Goal: Task Accomplishment & Management: Manage account settings

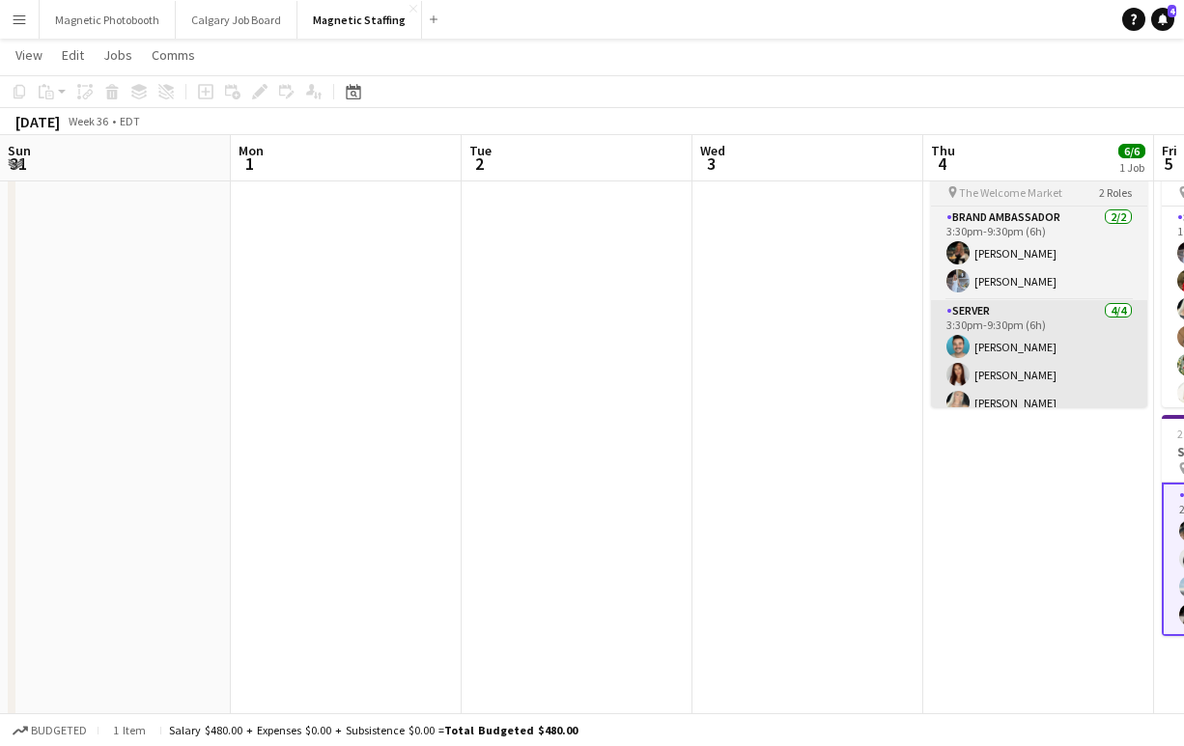
scroll to position [0, 534]
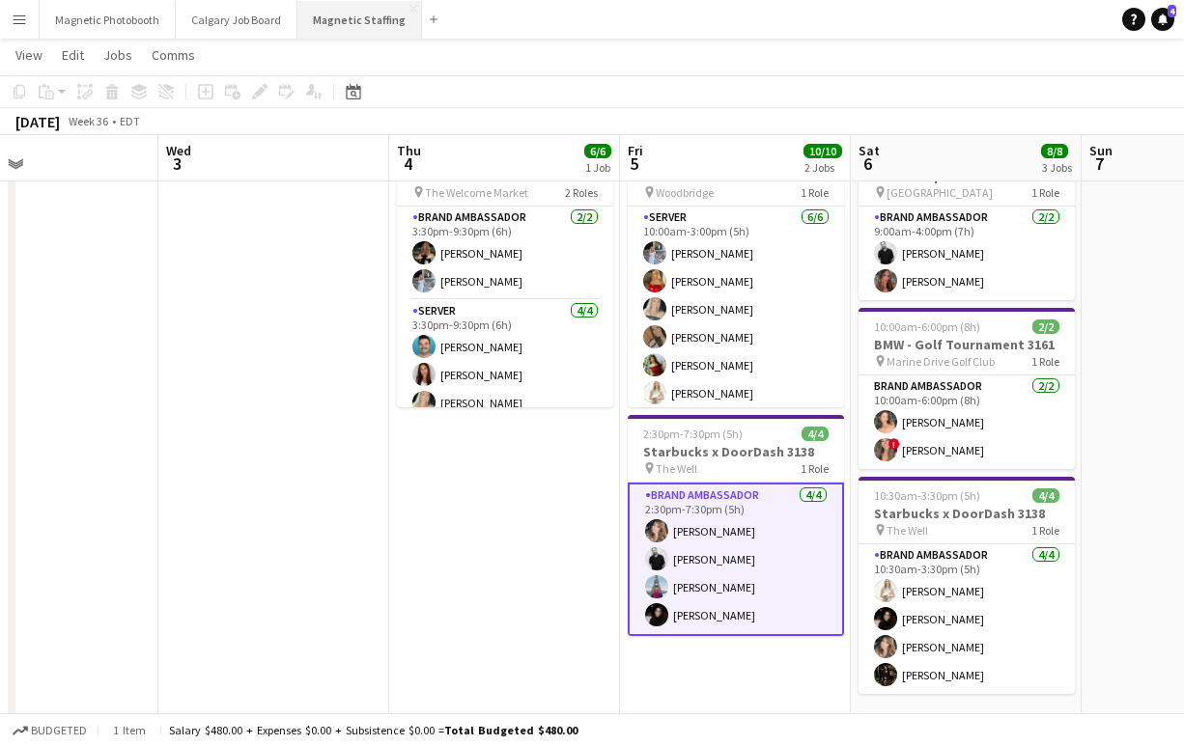
click at [357, 10] on button "Magnetic Staffing Close" at bounding box center [359, 20] width 125 height 38
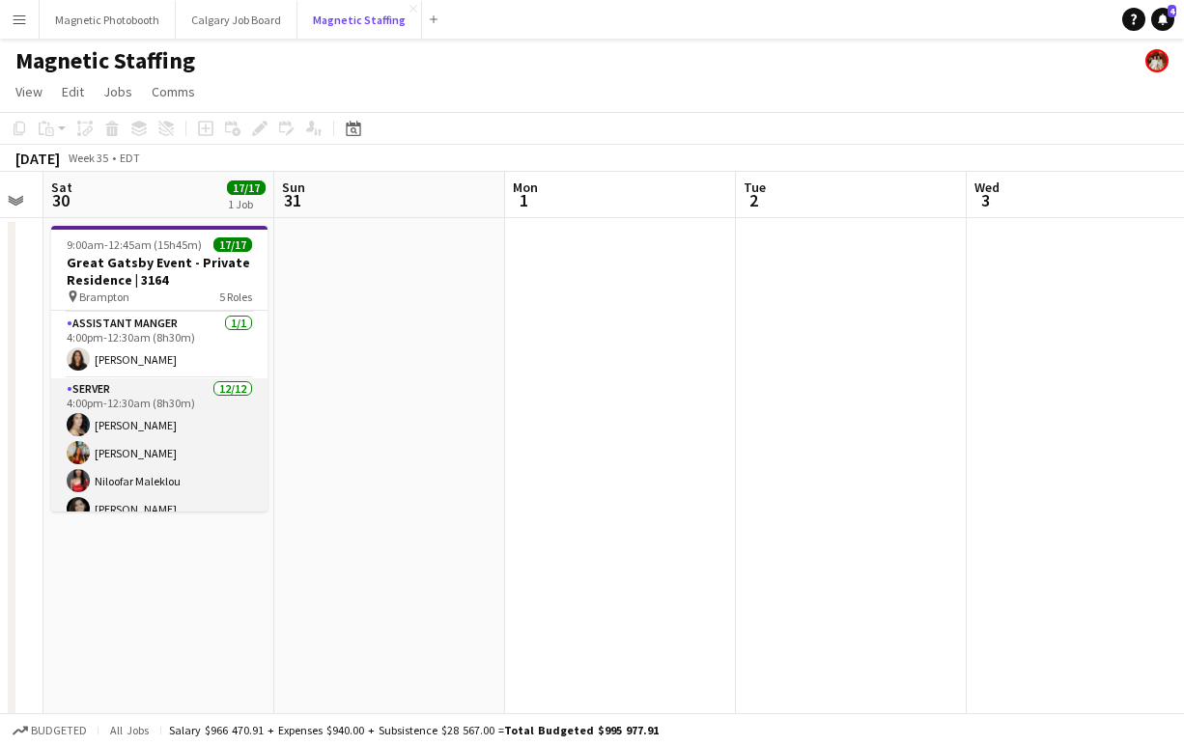
scroll to position [55, 0]
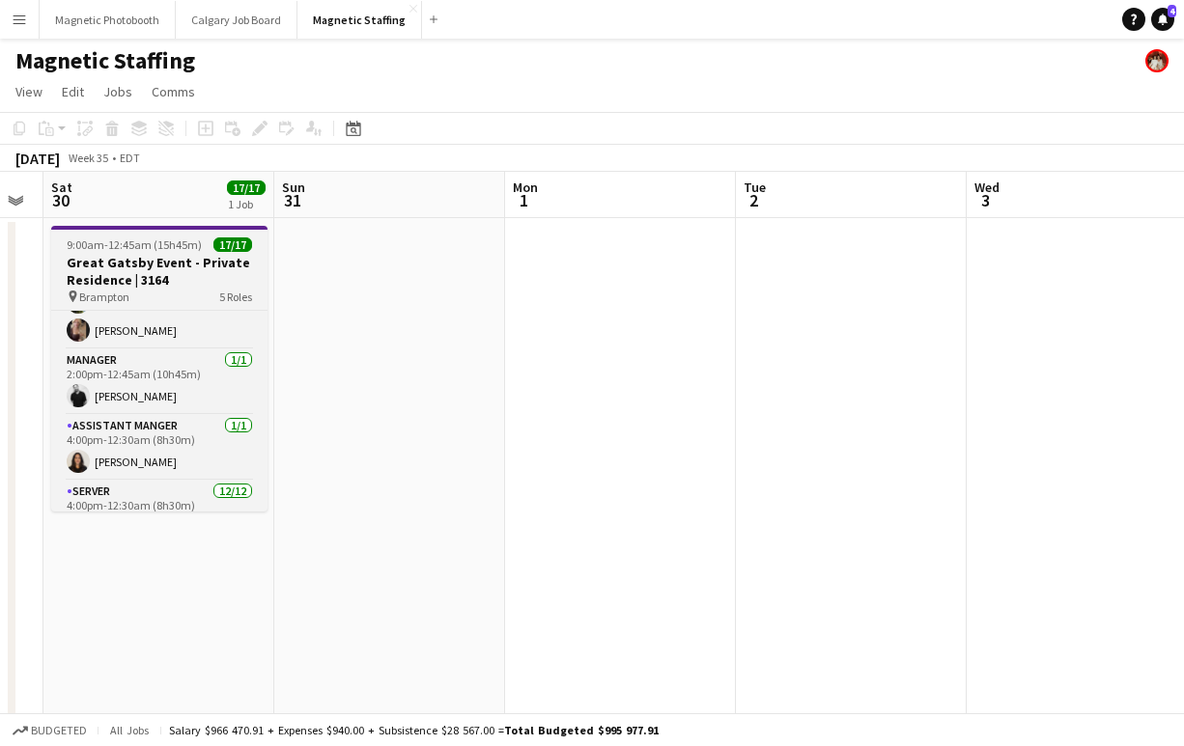
click at [157, 259] on h3 "Great Gatsby Event - Private Residence | 3164" at bounding box center [159, 271] width 216 height 35
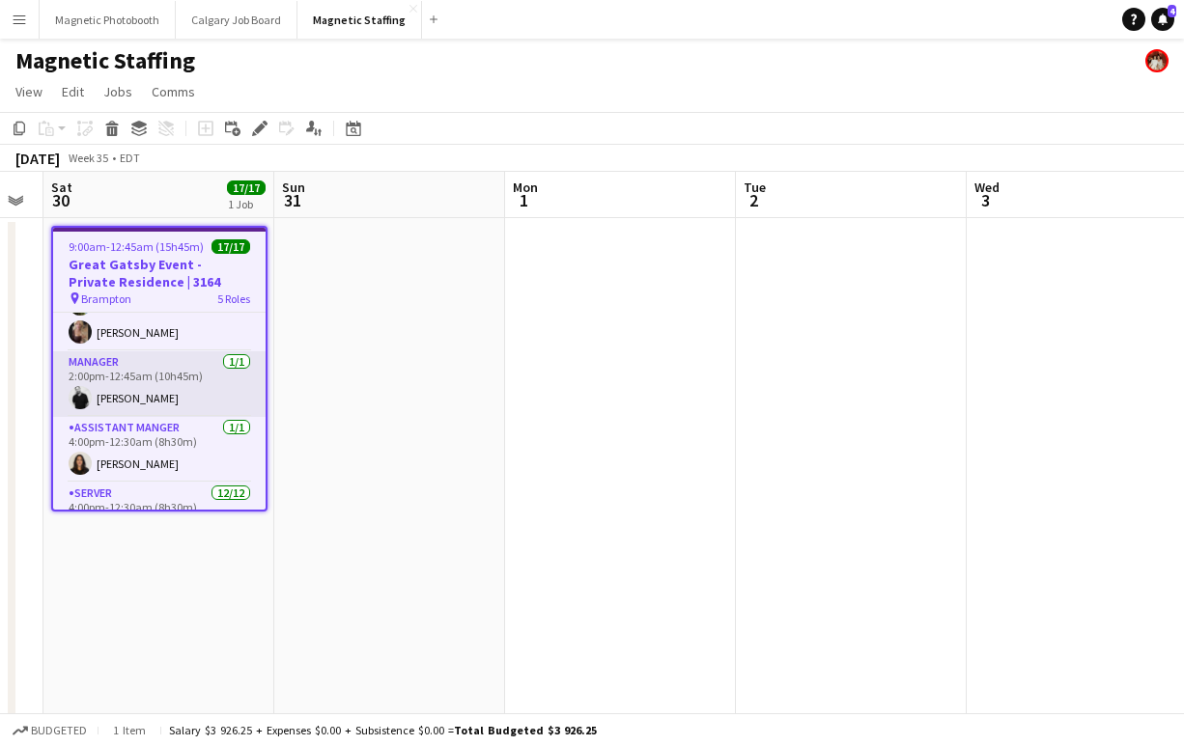
scroll to position [0, 0]
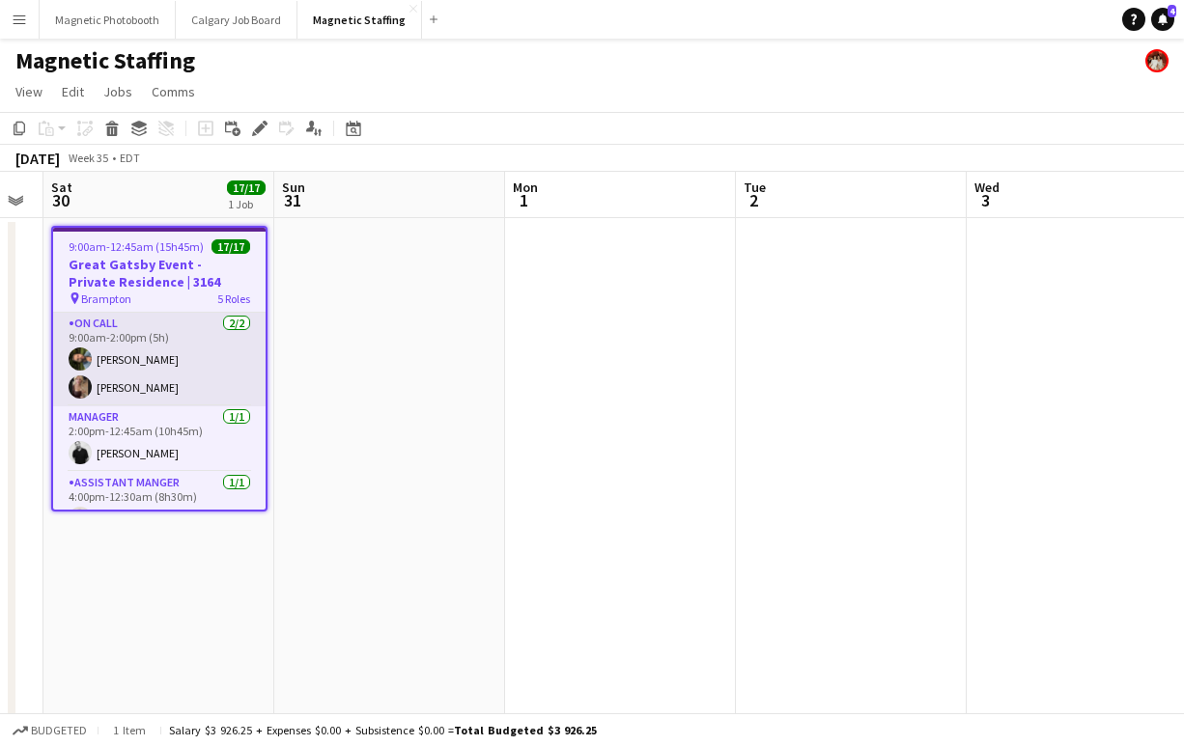
click at [119, 389] on app-card-role "On Call [DATE] 9:00am-2:00pm (5h) [PERSON_NAME] Nassabain [PERSON_NAME]" at bounding box center [159, 360] width 212 height 94
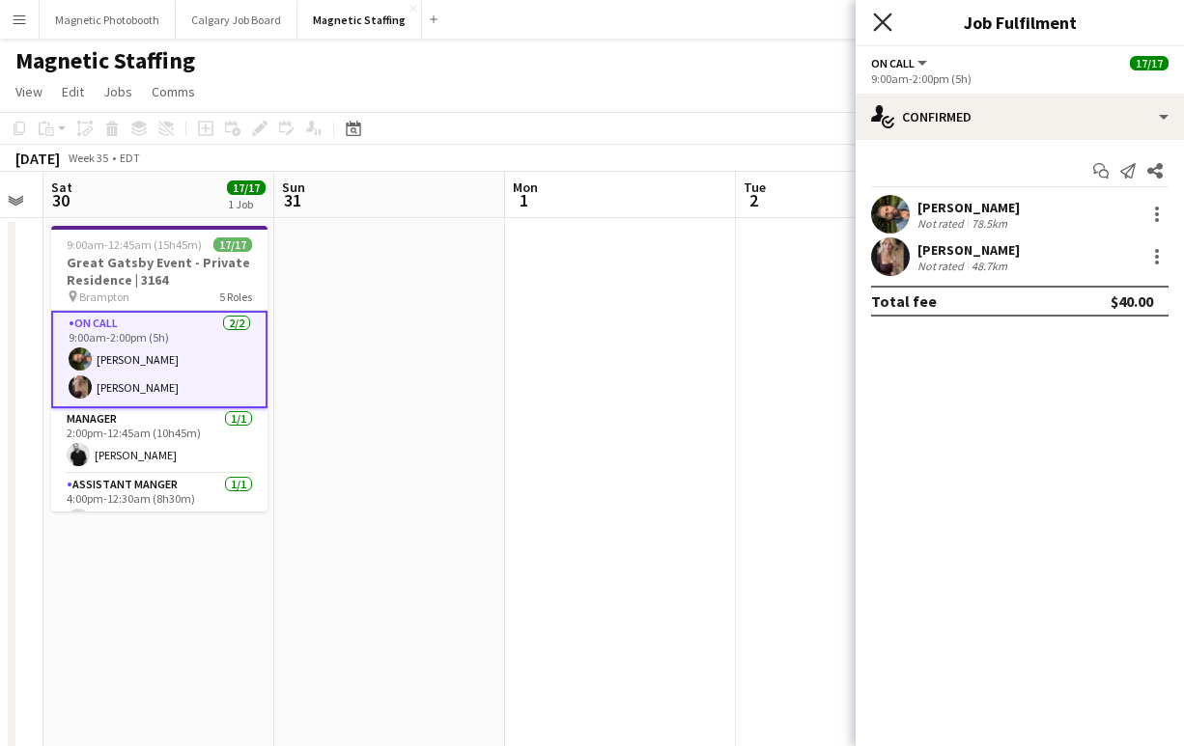
click at [886, 19] on icon "Close pop-in" at bounding box center [882, 22] width 18 height 18
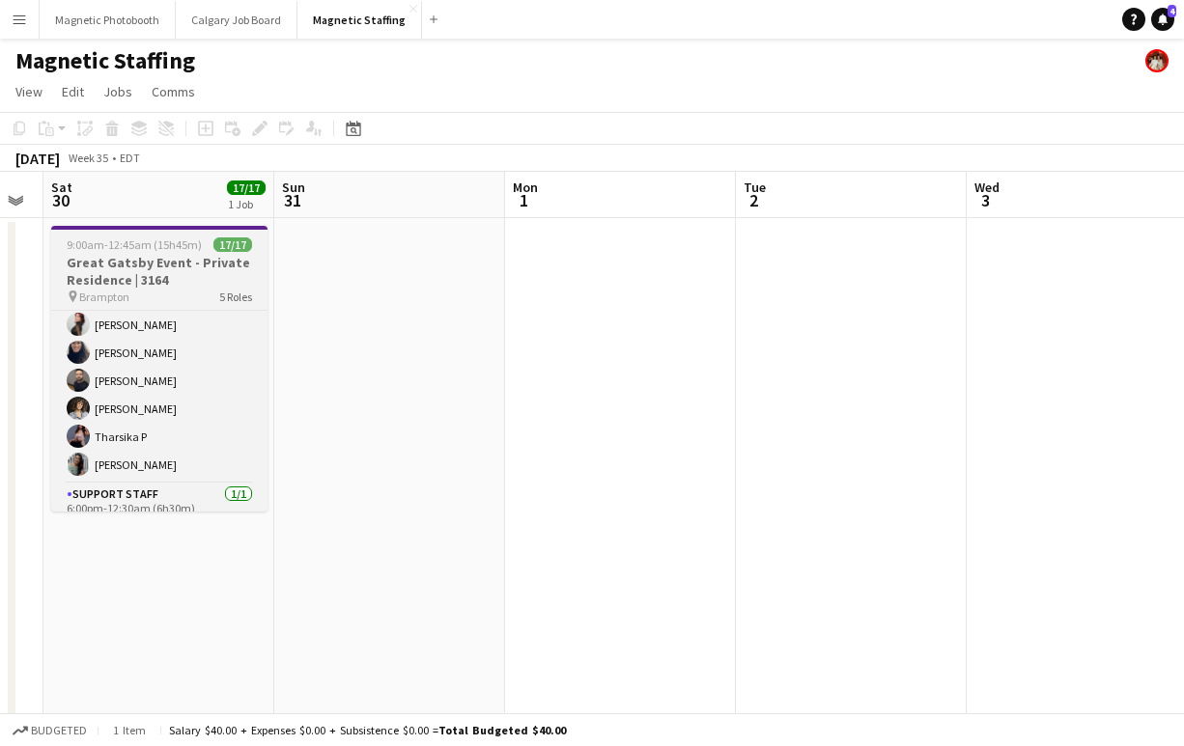
scroll to position [467, 0]
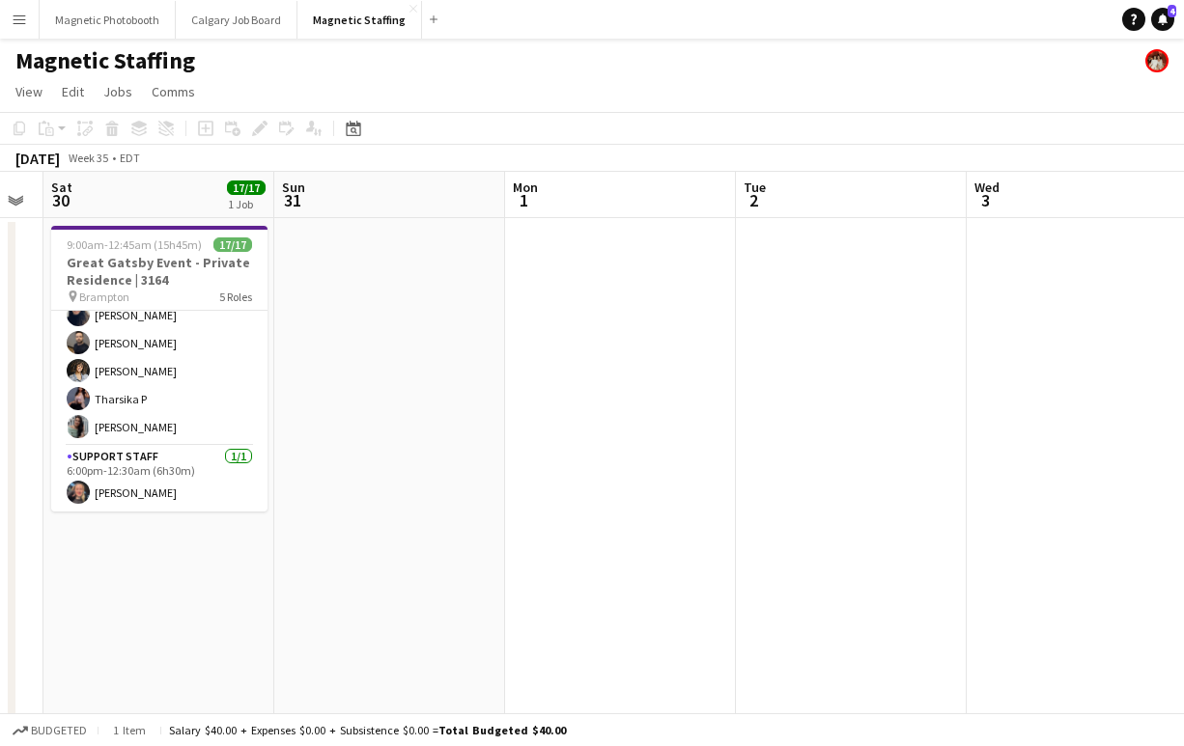
click at [130, 270] on h3 "Great Gatsby Event - Private Residence | 3164" at bounding box center [159, 271] width 216 height 35
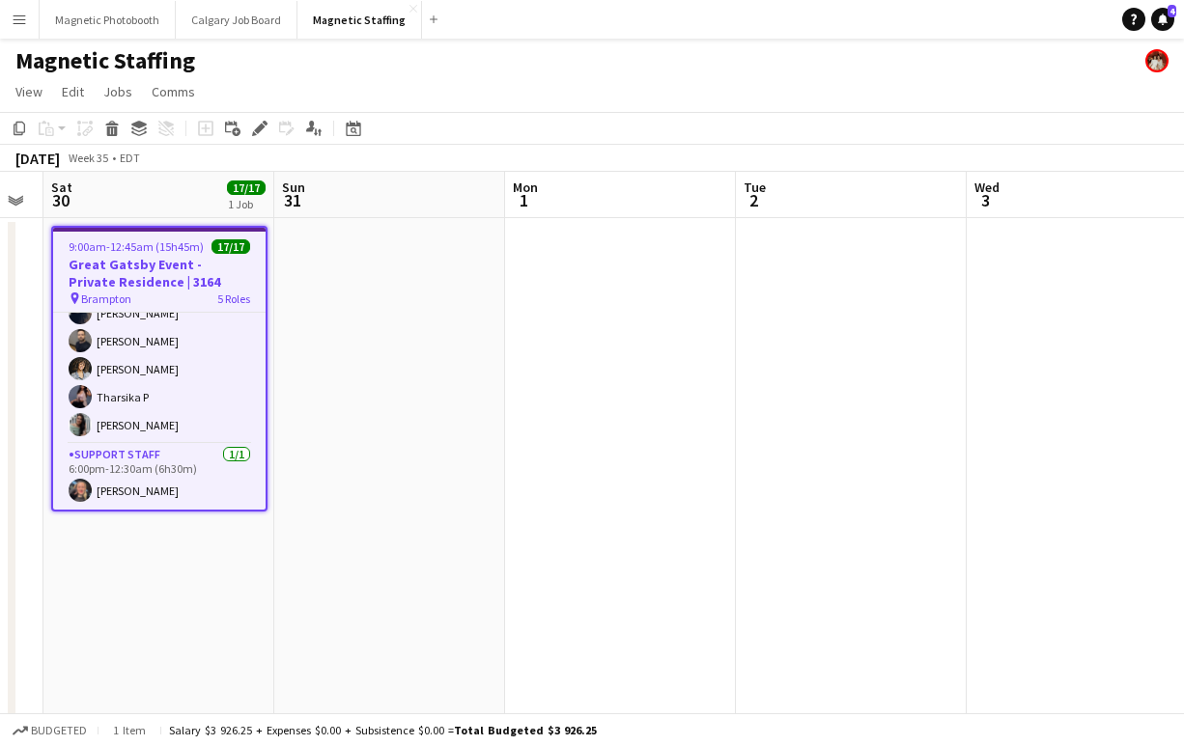
scroll to position [464, 0]
click at [250, 128] on div "Edit" at bounding box center [259, 128] width 23 height 23
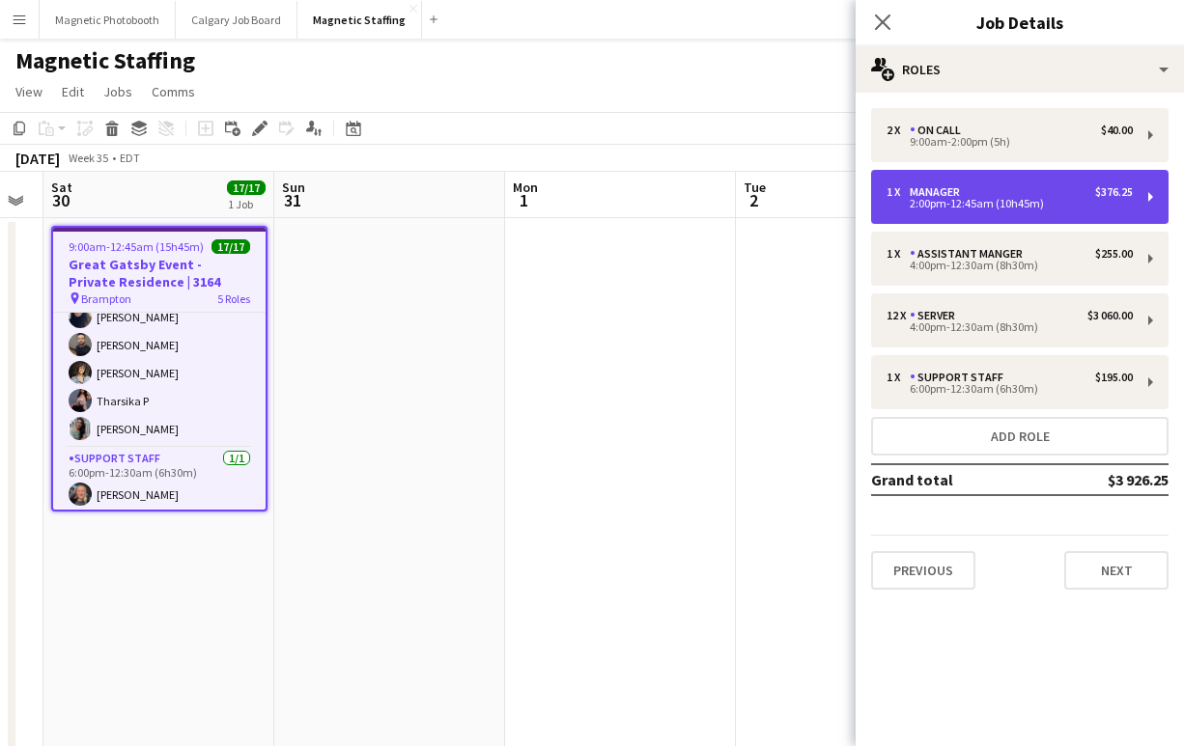
click at [973, 193] on div "1 x Manager $376.25" at bounding box center [1009, 192] width 246 height 14
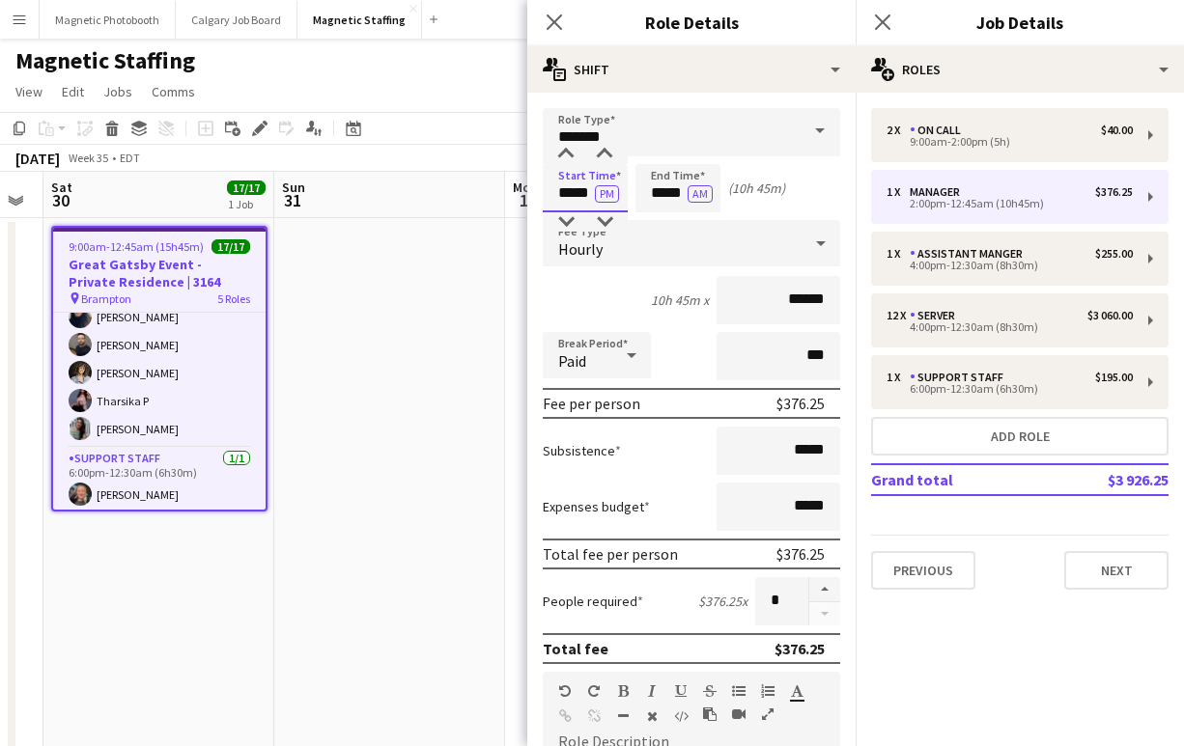
click at [585, 192] on input "*****" at bounding box center [585, 188] width 85 height 48
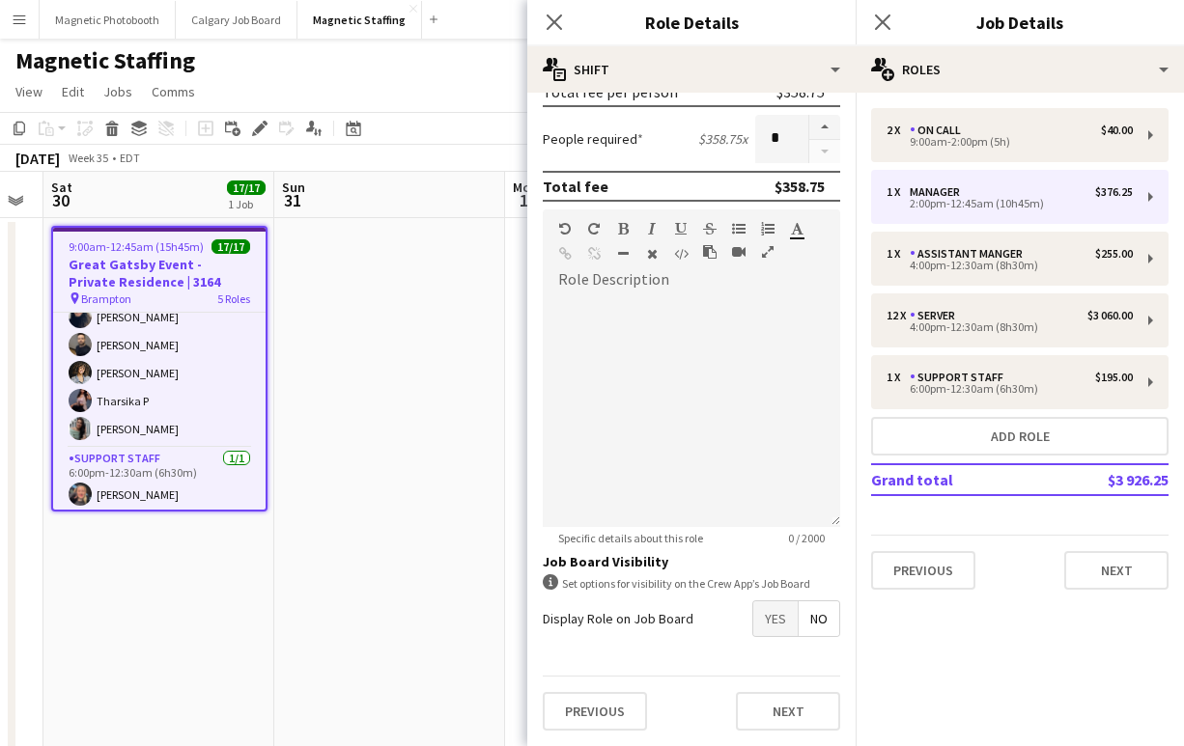
type input "*****"
click at [764, 704] on button "Next" at bounding box center [788, 711] width 104 height 39
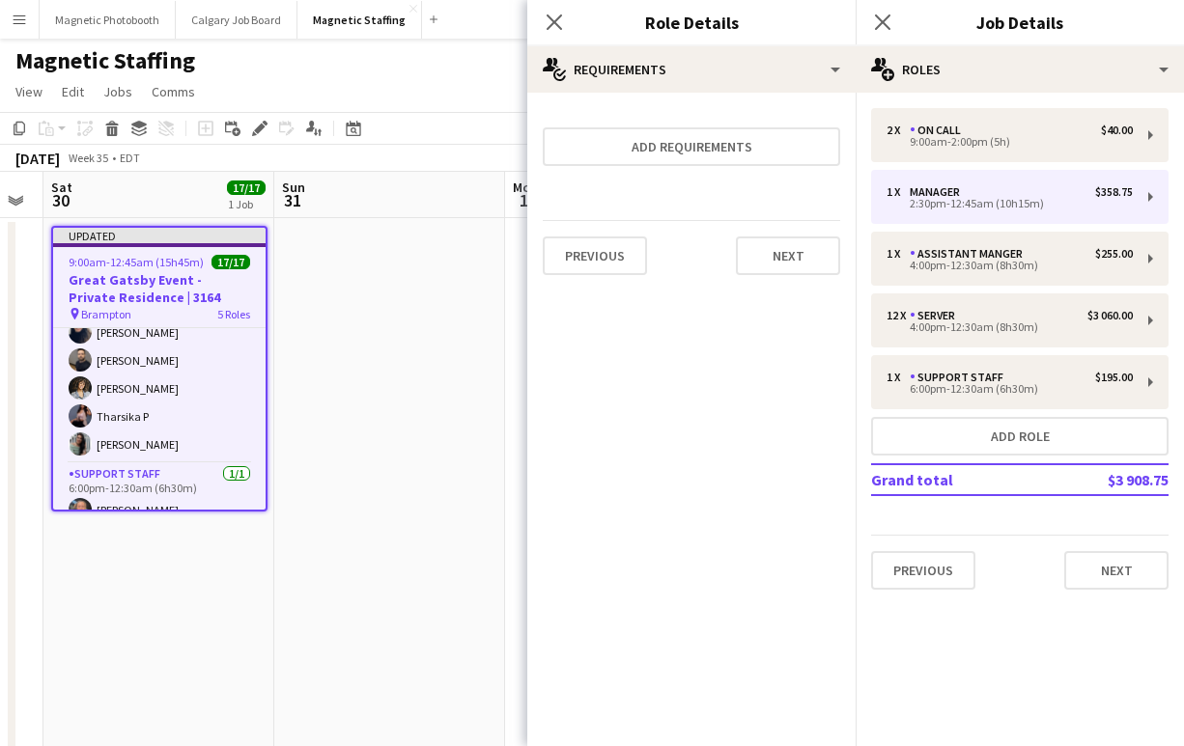
scroll to position [0, 0]
click at [891, 27] on icon "Close pop-in" at bounding box center [882, 22] width 18 height 18
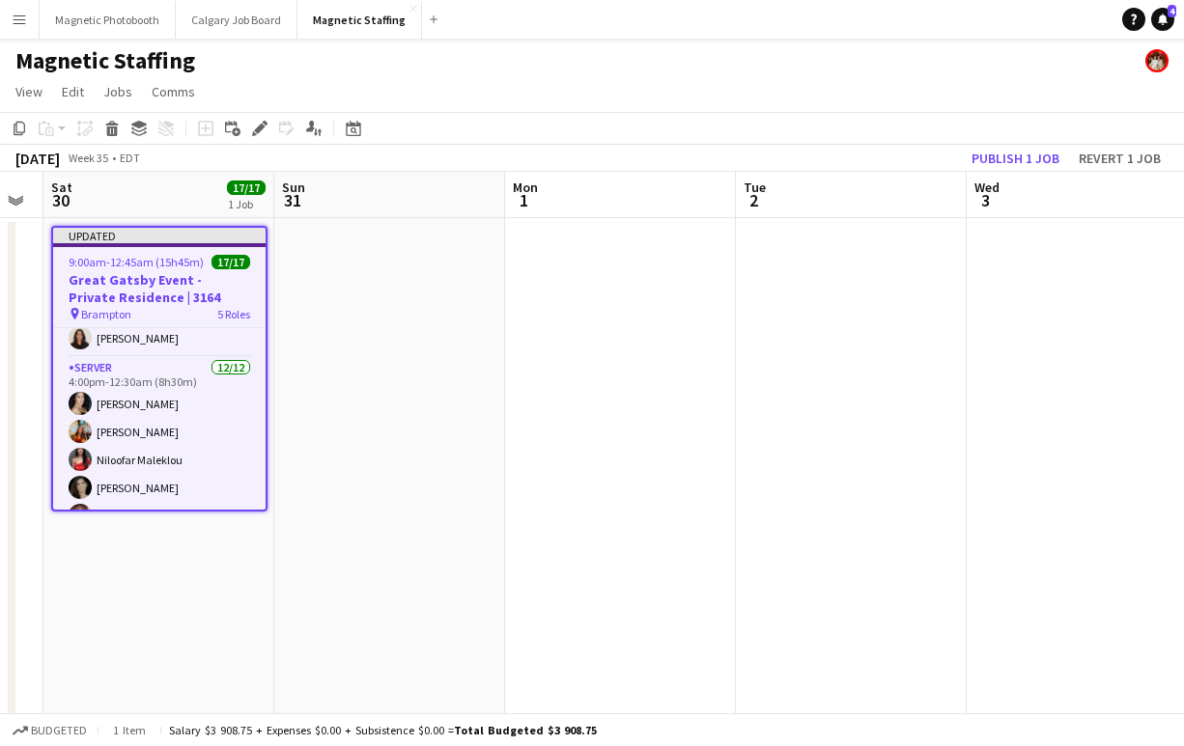
scroll to position [211, 0]
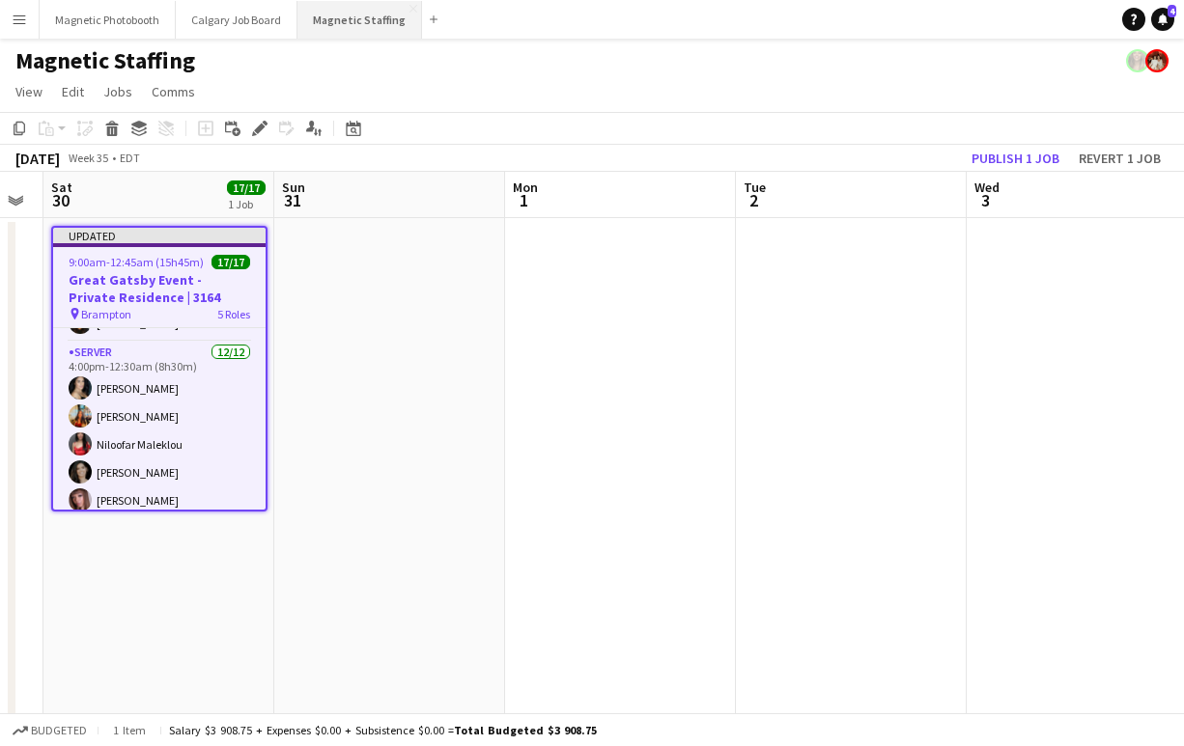
click at [357, 16] on button "Magnetic Staffing Close" at bounding box center [359, 20] width 125 height 38
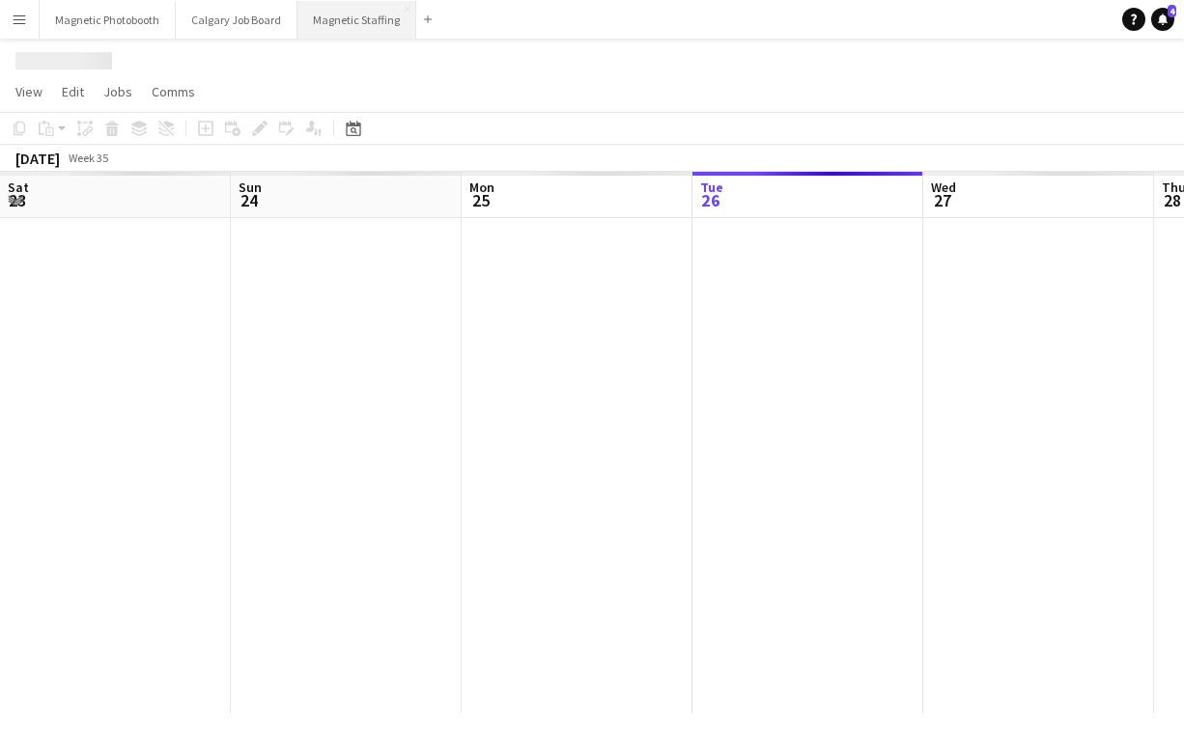
scroll to position [0, 462]
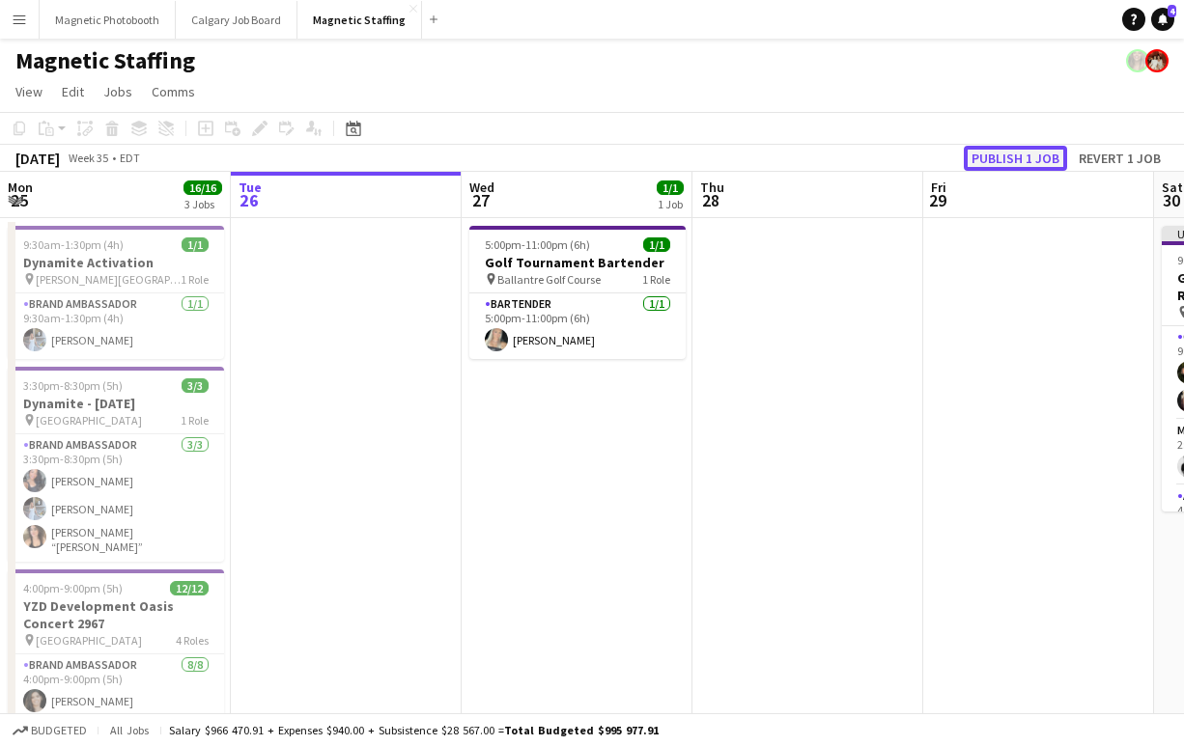
click at [1019, 149] on button "Publish 1 job" at bounding box center [1015, 158] width 103 height 25
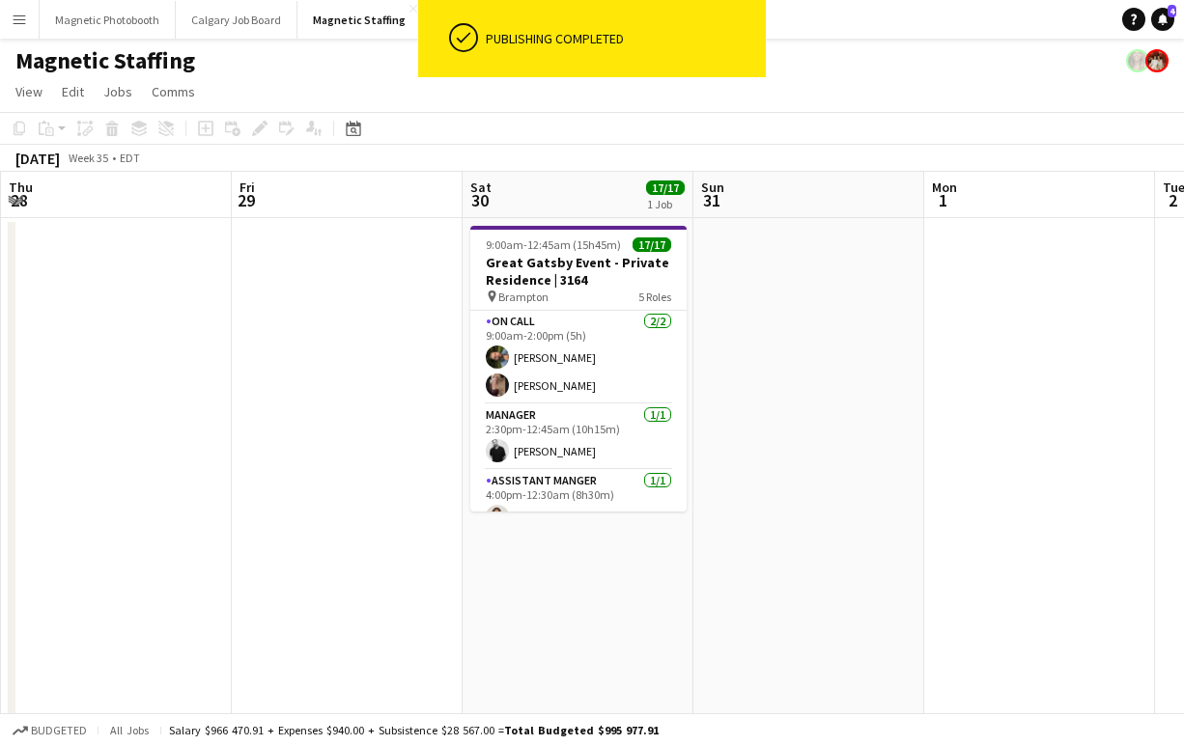
scroll to position [0, 736]
